Goal: Check status

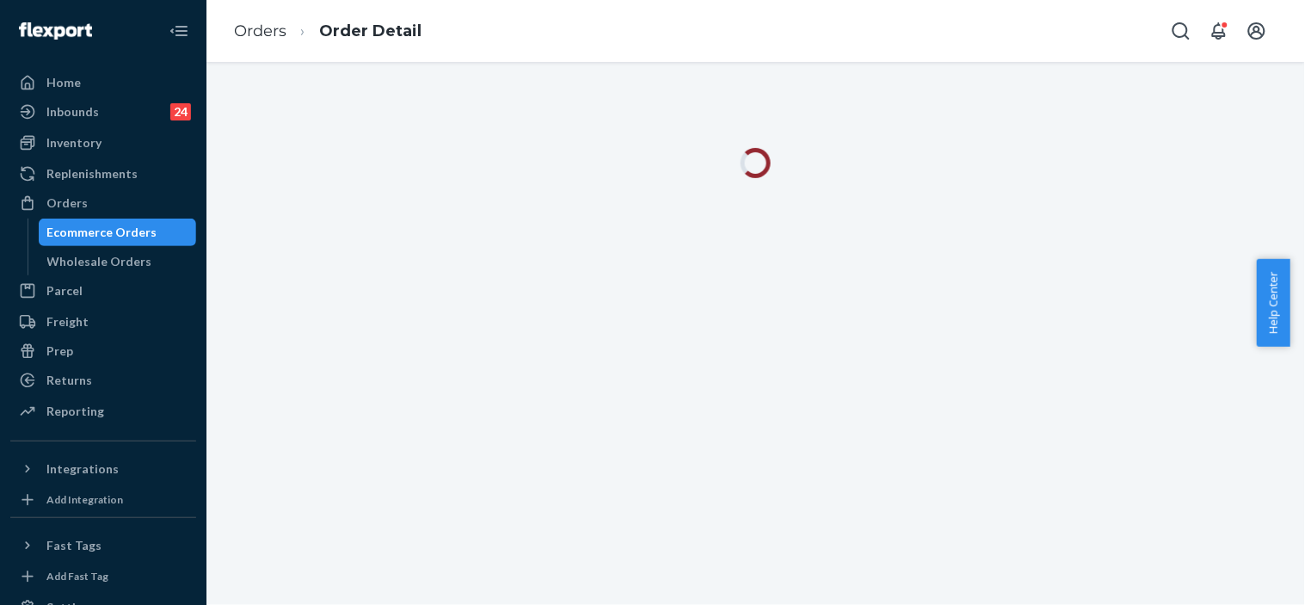
click at [235, 44] on ol "Orders Order Detail" at bounding box center [327, 31] width 215 height 51
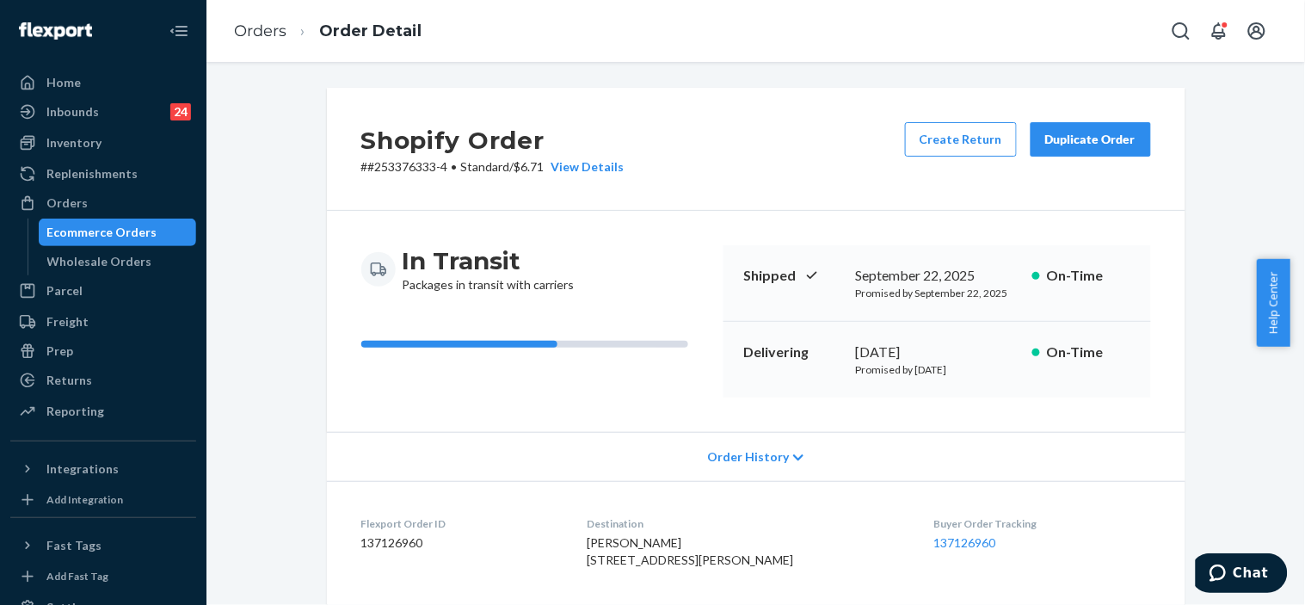
click at [250, 28] on link "Orders" at bounding box center [260, 31] width 52 height 19
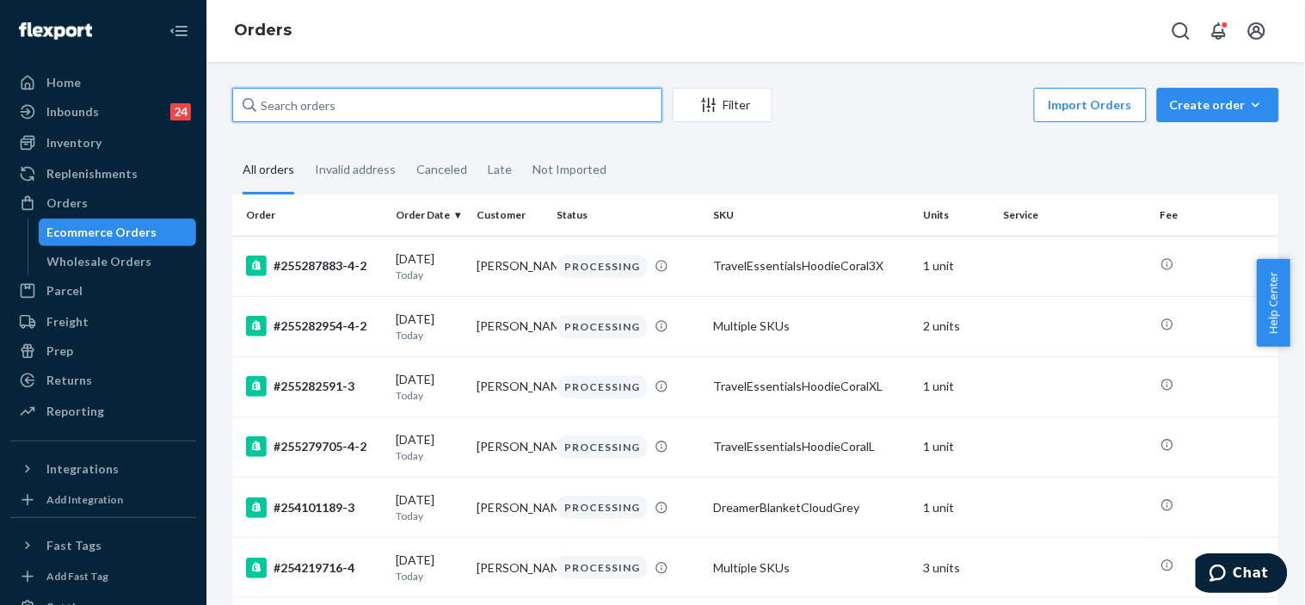
click at [328, 108] on input "text" at bounding box center [447, 105] width 430 height 34
paste input "254926464"
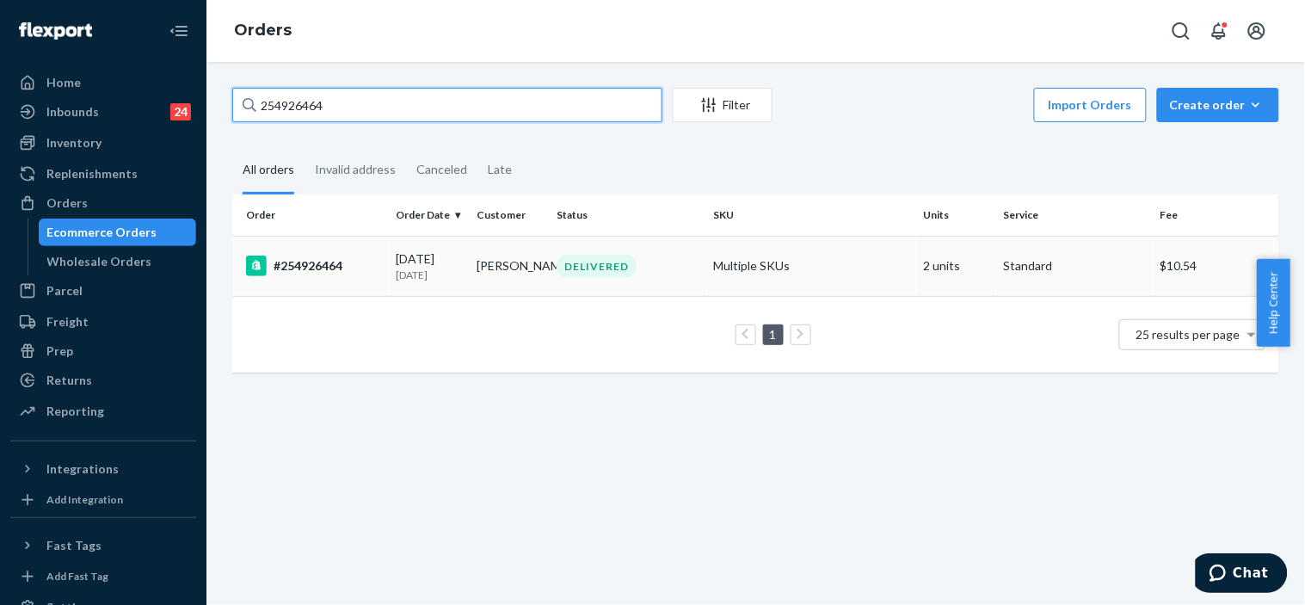
type input "254926464"
click at [668, 278] on div "DELIVERED" at bounding box center [628, 266] width 151 height 23
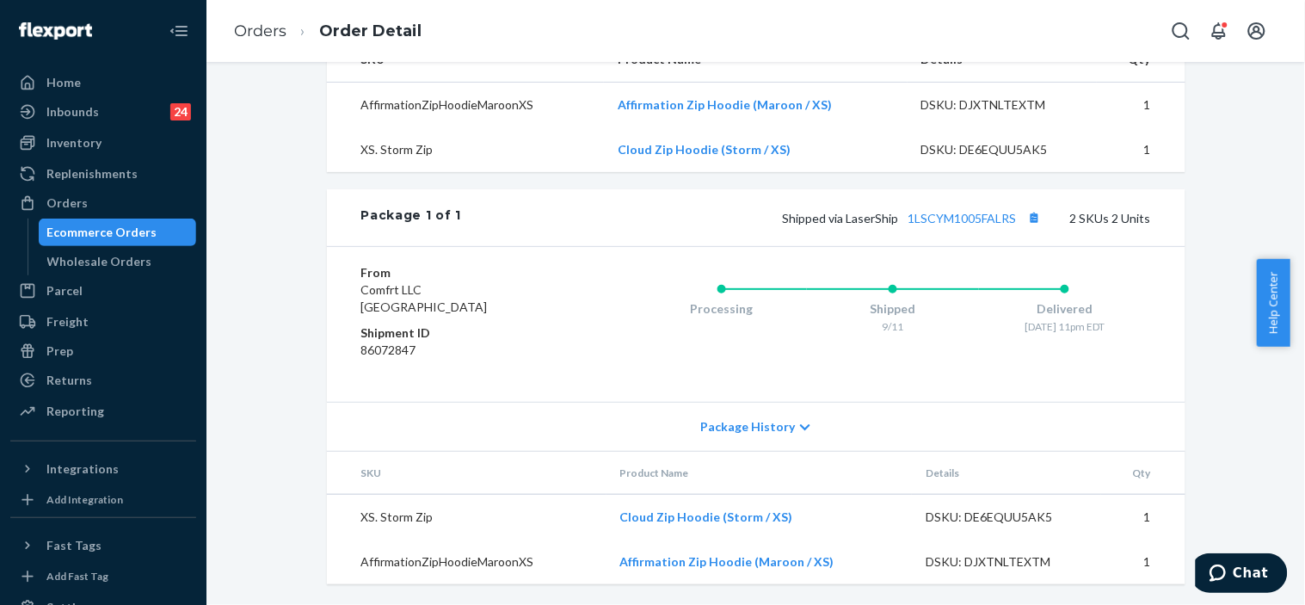
scroll to position [625, 0]
click at [738, 426] on span "Package History" at bounding box center [748, 426] width 95 height 17
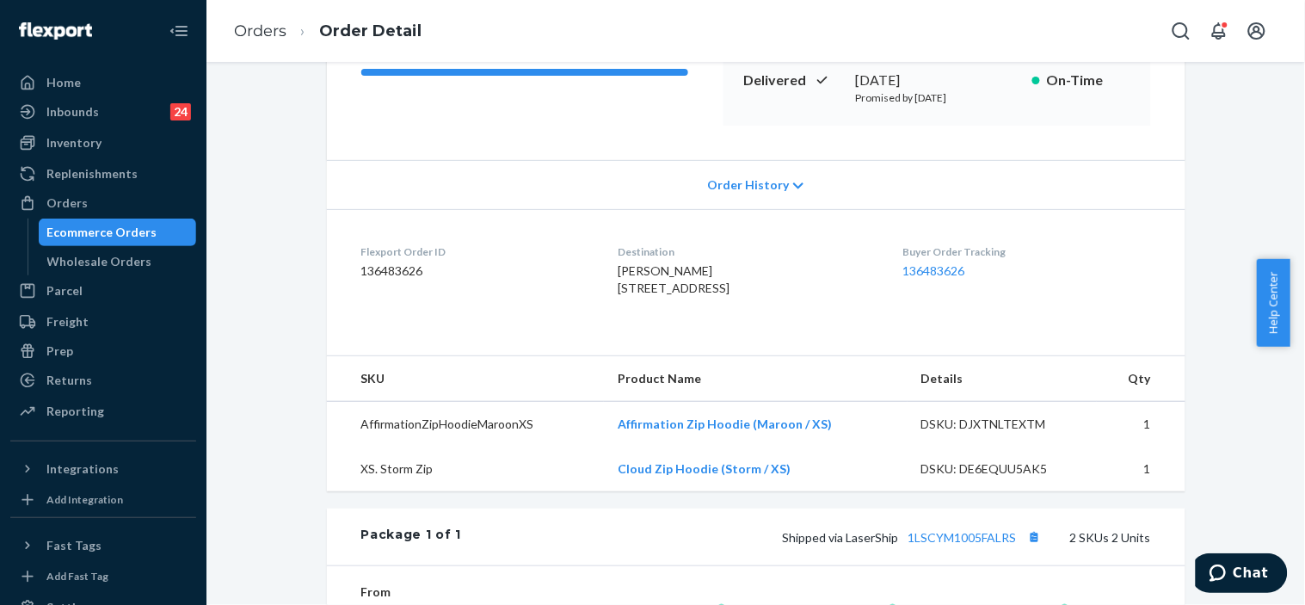
scroll to position [0, 0]
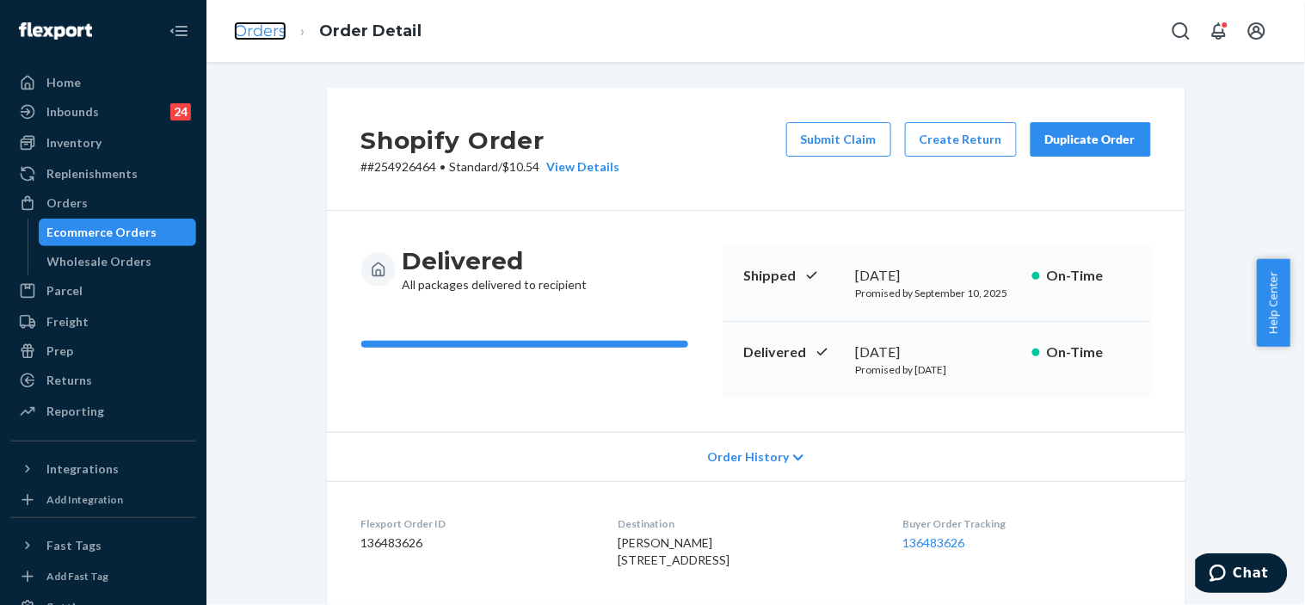
click at [275, 28] on link "Orders" at bounding box center [260, 31] width 52 height 19
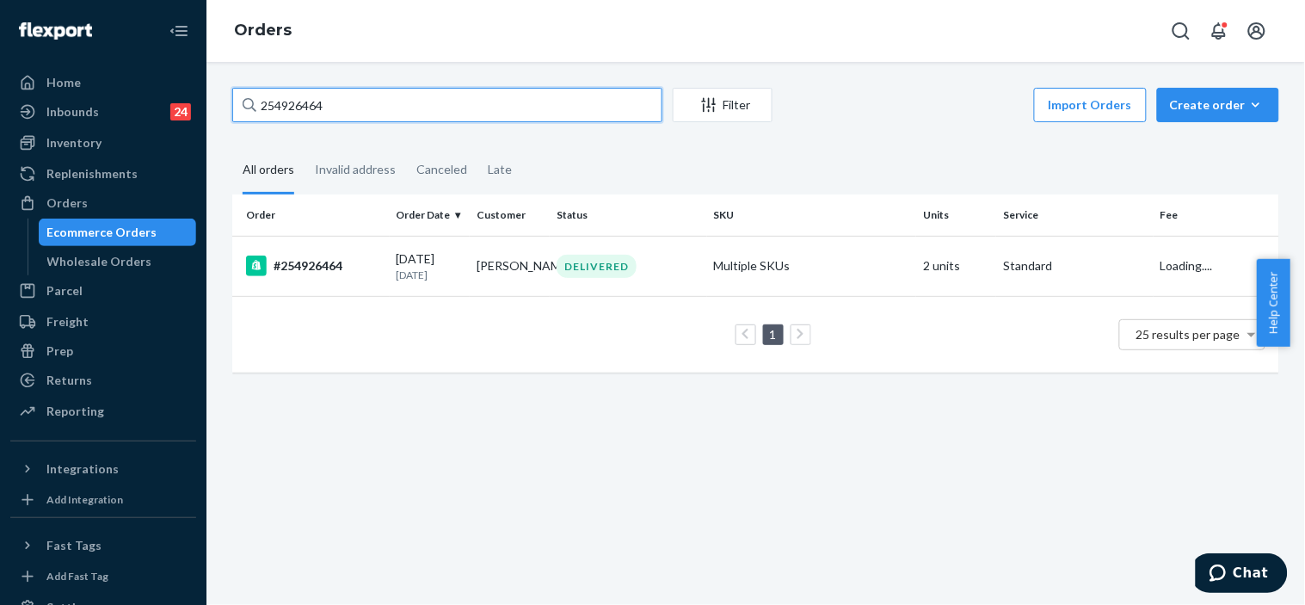
click at [287, 108] on input "254926464" at bounding box center [447, 105] width 430 height 34
paste input "[PHONE_NUMBER]"
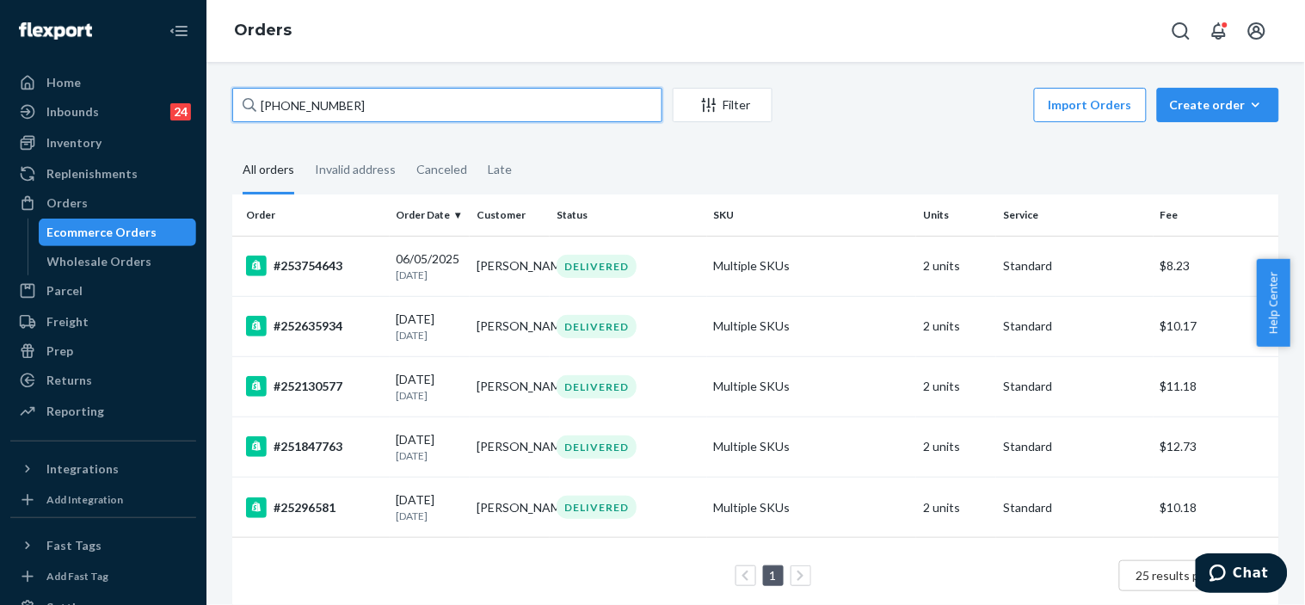
click at [323, 105] on input "[PHONE_NUMBER]" at bounding box center [447, 105] width 430 height 34
paste input "[PERSON_NAME]"
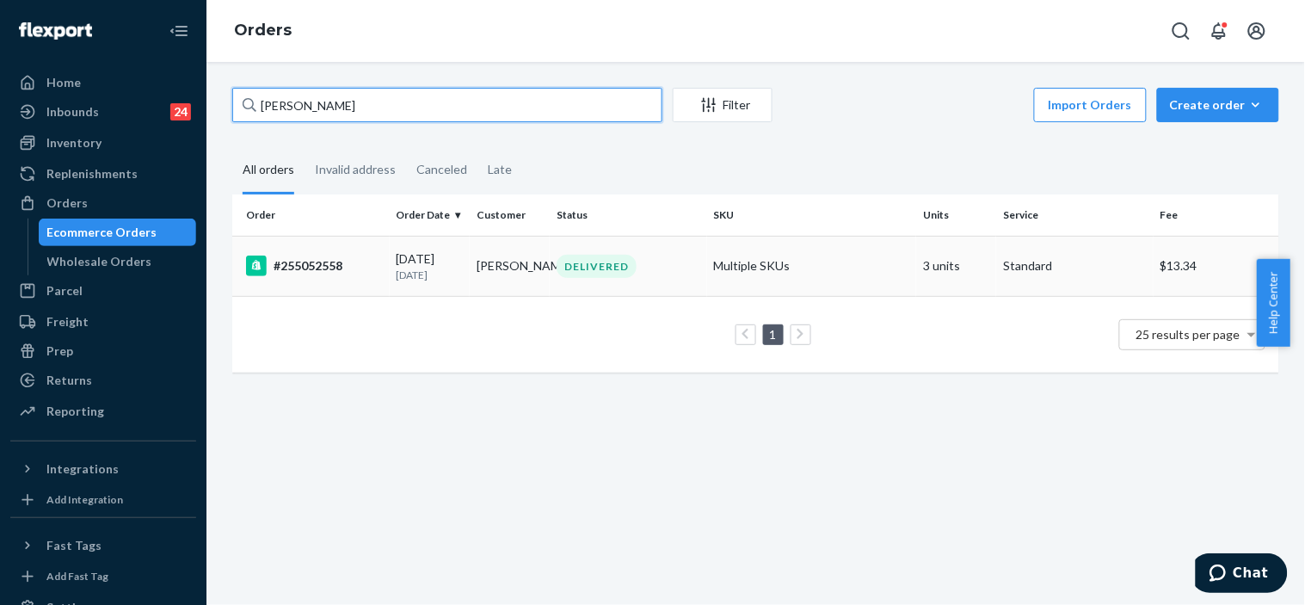
type input "[PERSON_NAME]"
click at [829, 273] on td "Multiple SKUs" at bounding box center [811, 266] width 209 height 60
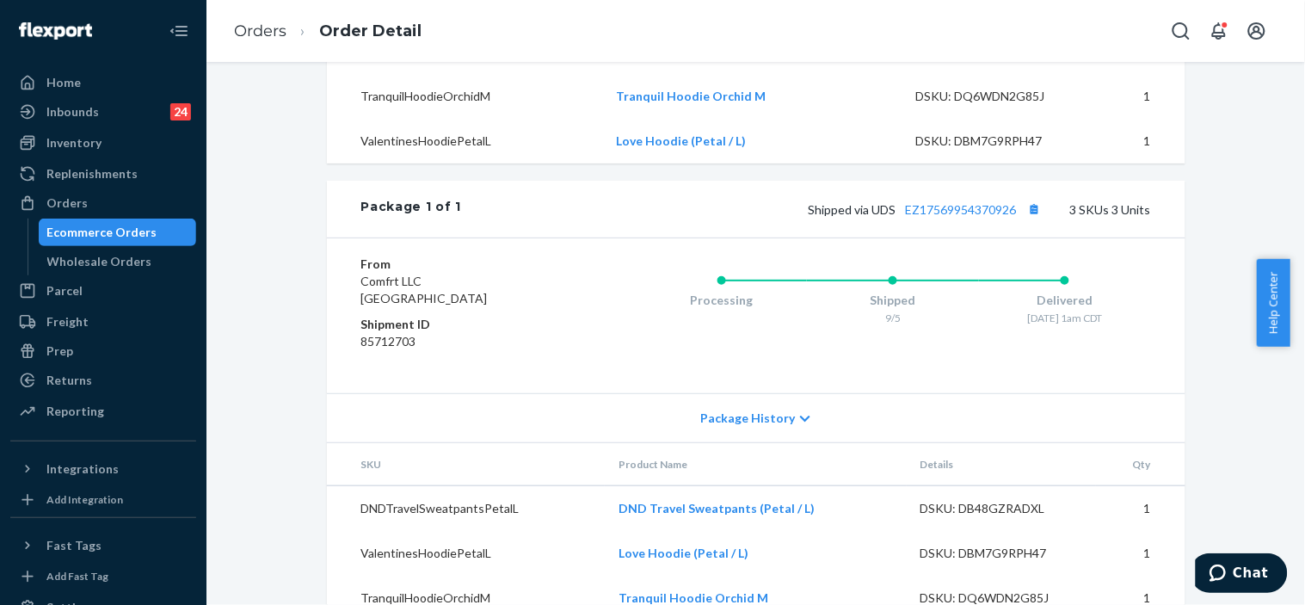
scroll to position [778, 0]
